Goal: Information Seeking & Learning: Learn about a topic

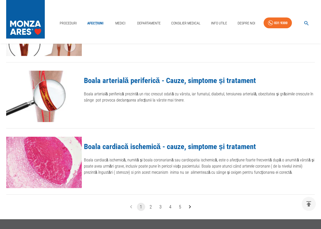
scroll to position [577, 0]
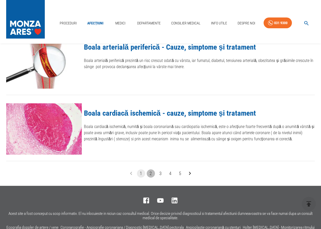
click at [150, 174] on button "2" at bounding box center [151, 173] width 8 height 8
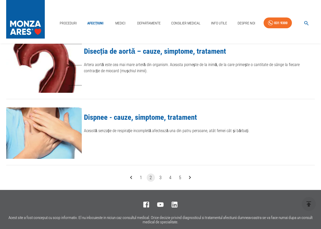
scroll to position [577, 0]
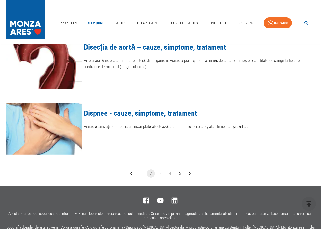
click at [162, 171] on button "3" at bounding box center [160, 173] width 8 height 8
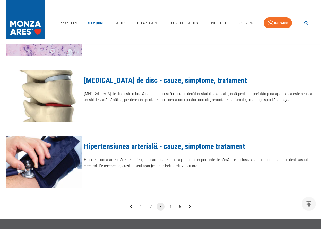
scroll to position [551, 0]
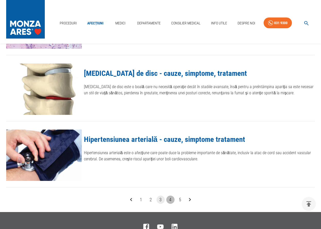
click at [170, 201] on button "4" at bounding box center [170, 200] width 8 height 8
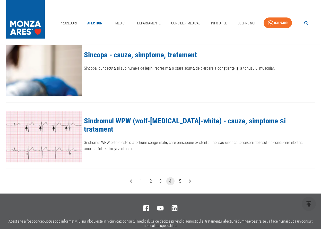
scroll to position [577, 0]
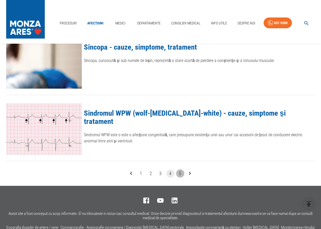
click at [178, 174] on button "5" at bounding box center [180, 173] width 8 height 8
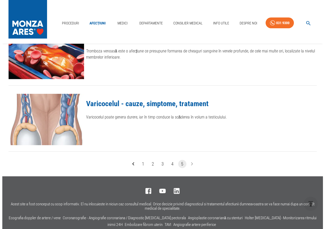
scroll to position [603, 0]
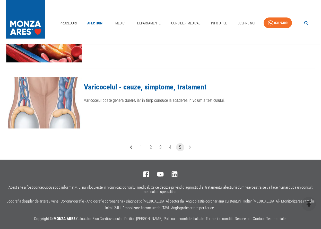
click at [191, 148] on li "pagination navigation" at bounding box center [190, 147] width 10 height 8
click at [305, 23] on icon "button" at bounding box center [306, 23] width 6 height 6
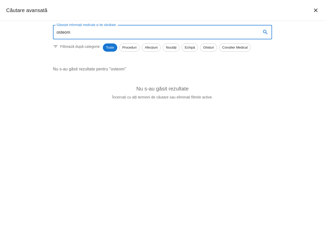
type input "osteom"
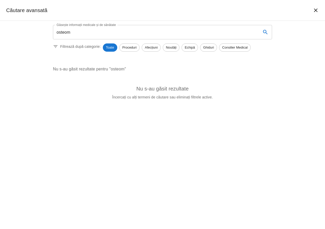
scroll to position [551, 0]
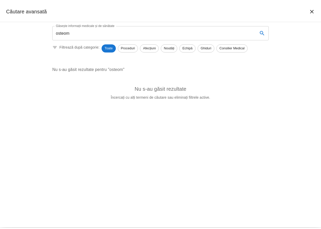
scroll to position [577, 0]
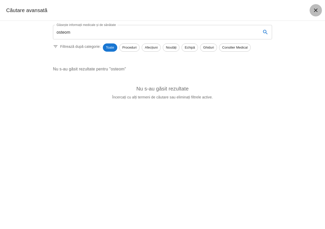
click at [318, 9] on icon "închide căutarea" at bounding box center [316, 10] width 6 height 6
